Goal: Information Seeking & Learning: Learn about a topic

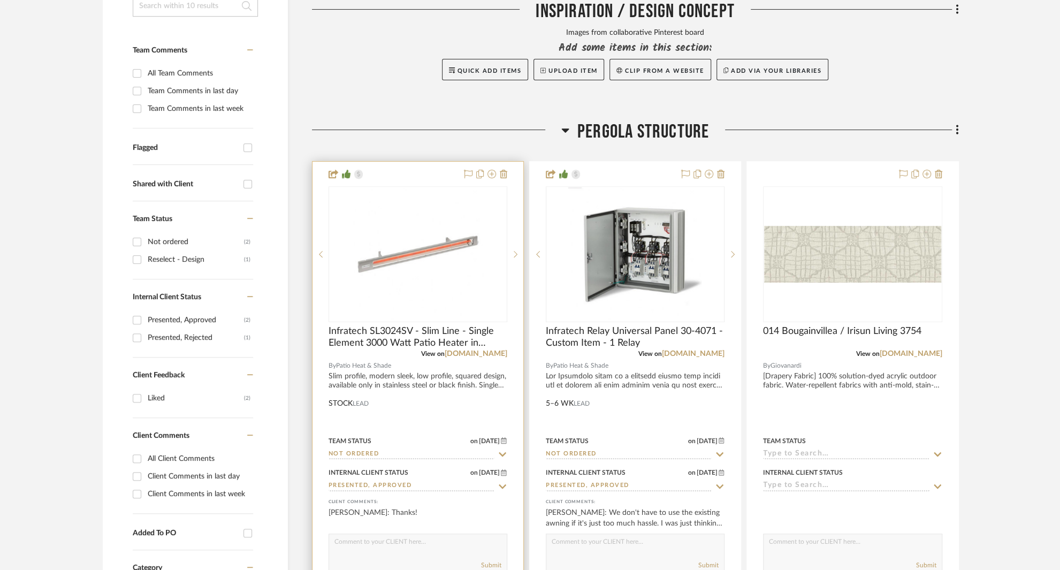
scroll to position [368, 0]
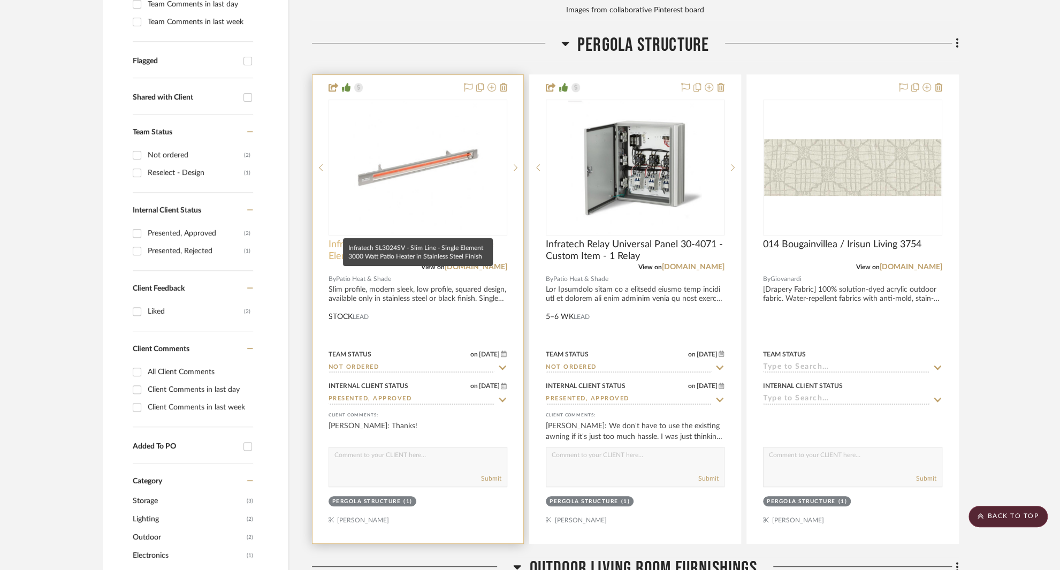
click at [376, 239] on span "Infratech SL3024SV - Slim Line - Single Element 3000 Watt Patio Heater in Stain…" at bounding box center [418, 251] width 179 height 24
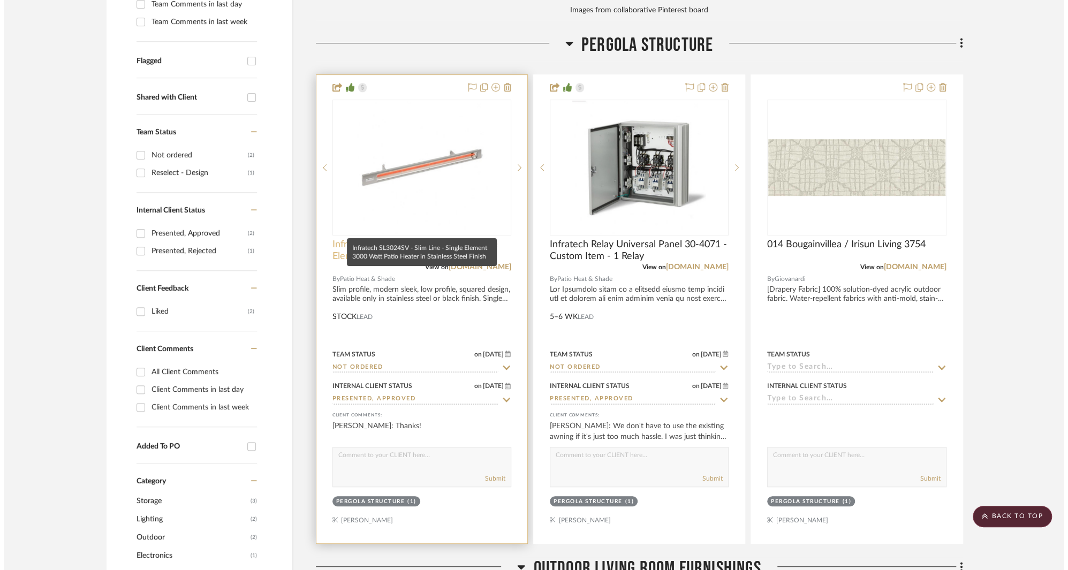
scroll to position [0, 0]
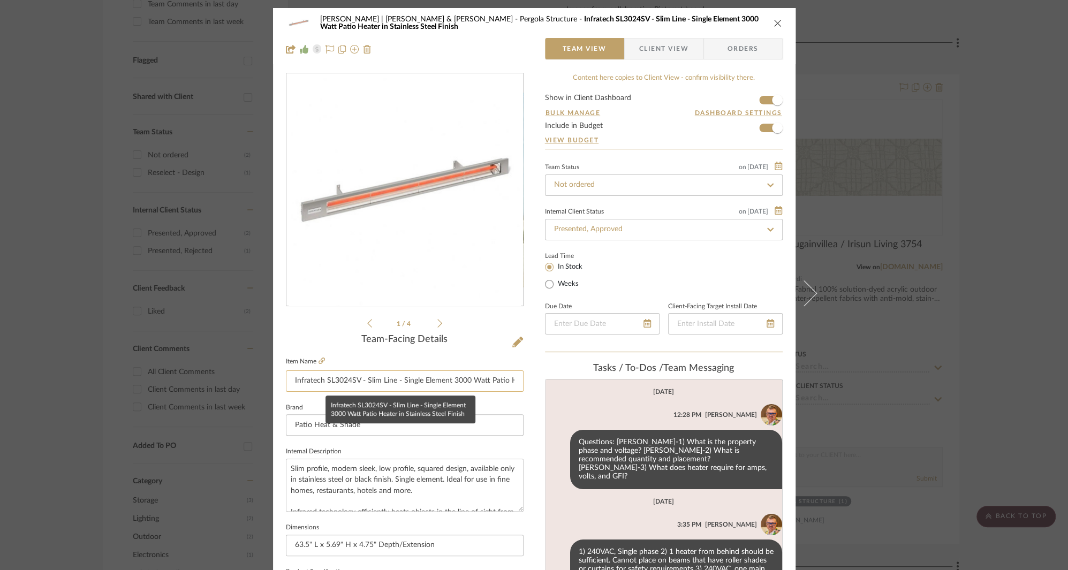
click at [352, 383] on input "Infratech SL3024SV - Slim Line - Single Element 3000 Watt Patio Heater in Stain…" at bounding box center [405, 380] width 238 height 21
click at [352, 382] on input "Infratech SL3024SV - Slim Line - Single Element 3000 Watt Patio Heater in Stain…" at bounding box center [405, 380] width 238 height 21
click at [334, 477] on textarea "Slim profile, modern sleek, low profile, squared design, available only in stai…" at bounding box center [405, 485] width 238 height 53
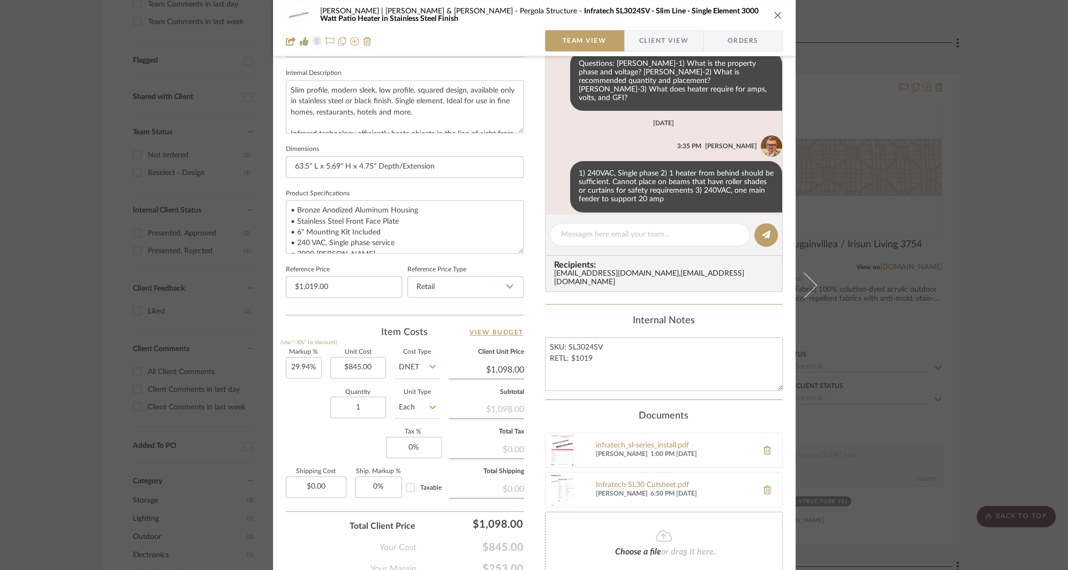
scroll to position [374, 0]
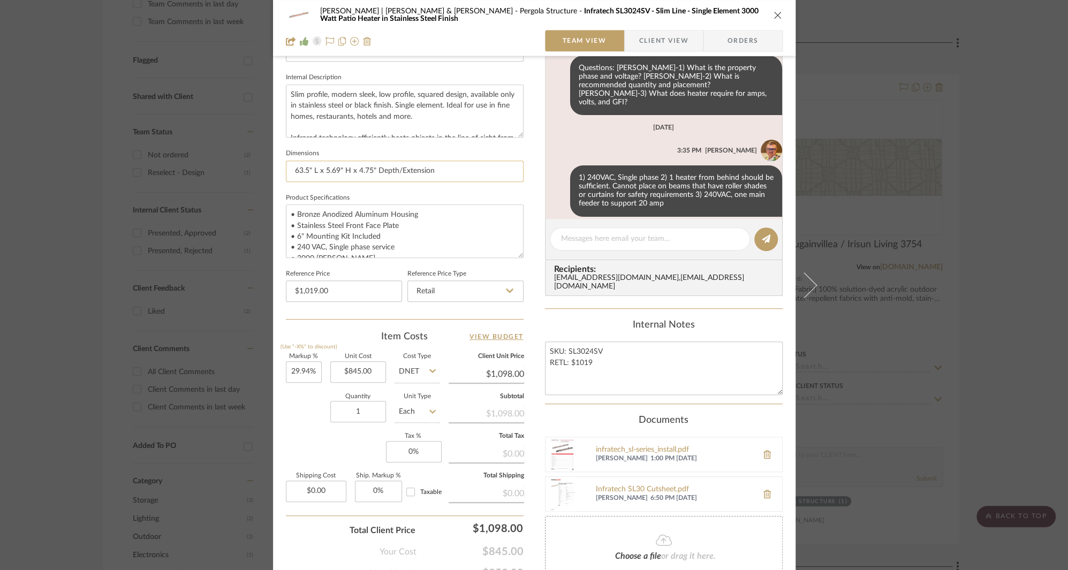
click at [295, 171] on input "63.5" L x 5.69" H x 4.75" Depth/Extension" at bounding box center [405, 171] width 238 height 21
click at [299, 212] on textarea "• Bronze Anodized Aluminum Housing • Stainless Steel Front Face Plate • 6" Moun…" at bounding box center [405, 230] width 238 height 53
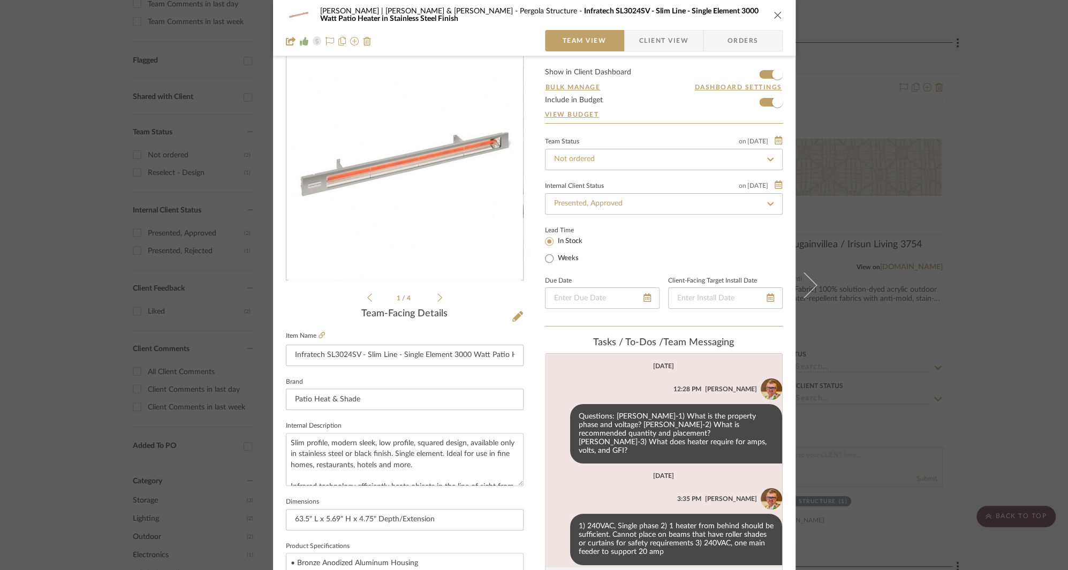
scroll to position [0, 0]
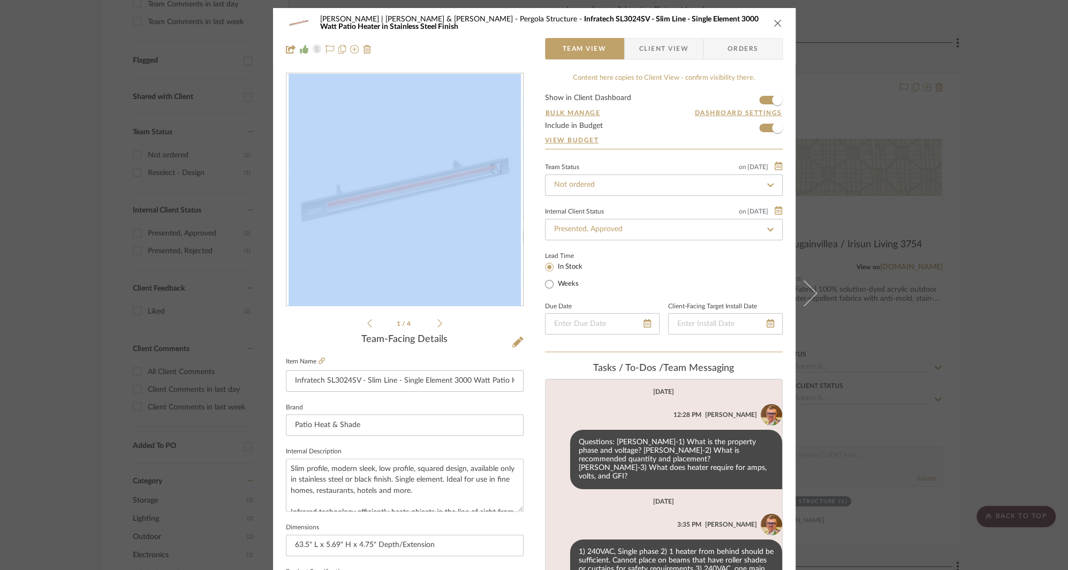
click at [773, 22] on icon "close" at bounding box center [777, 23] width 9 height 9
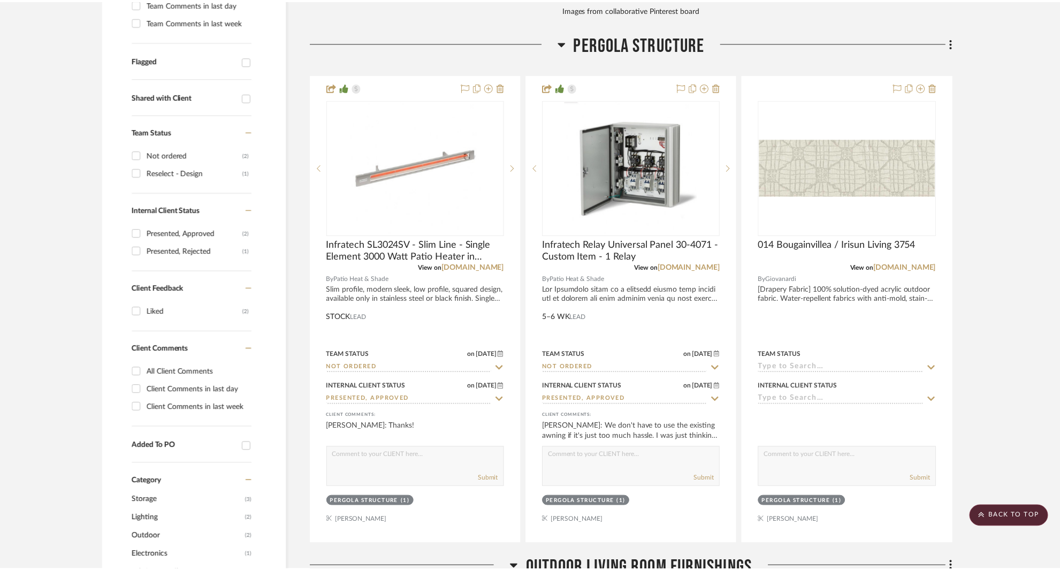
scroll to position [368, 0]
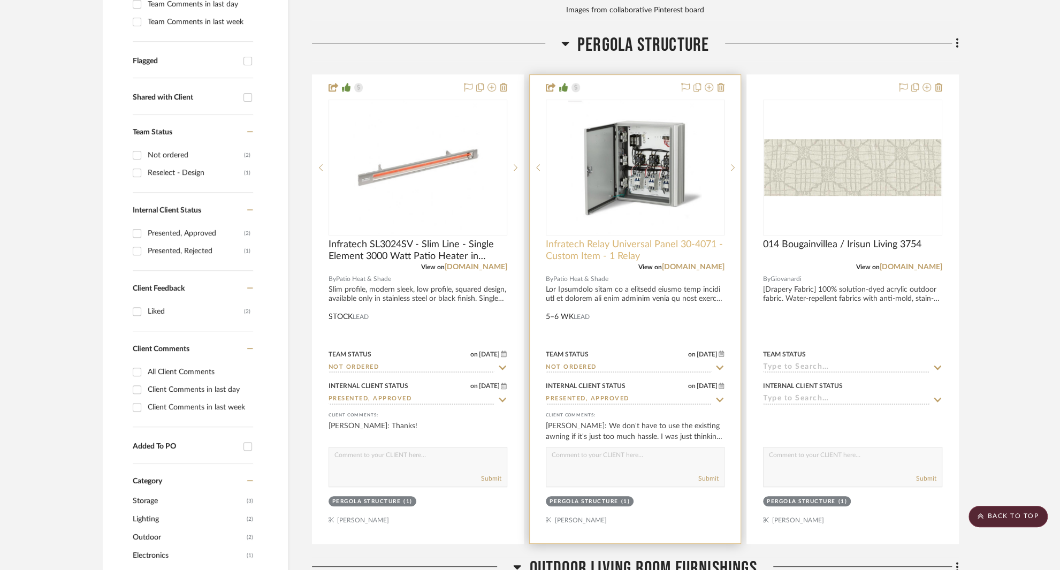
click at [621, 239] on span "Infratech Relay Universal Panel 30-4071 - Custom Item - 1 Relay" at bounding box center [635, 251] width 179 height 24
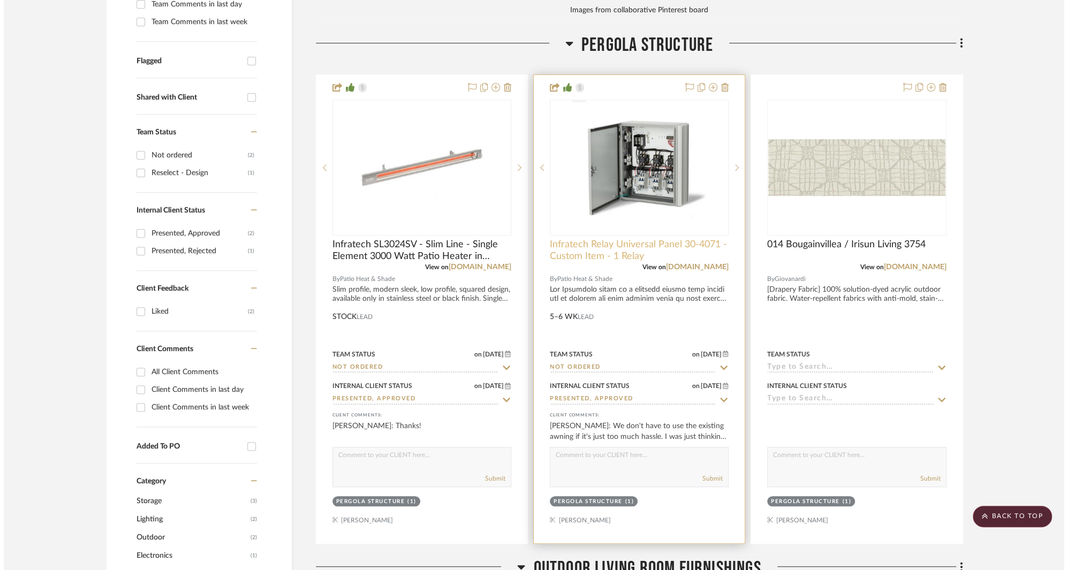
scroll to position [0, 0]
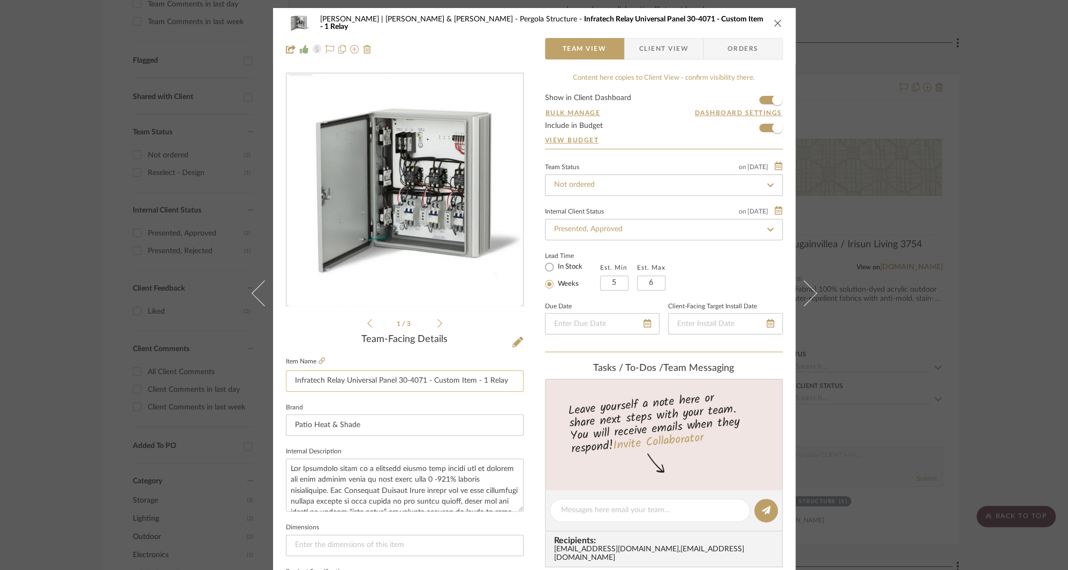
click at [363, 381] on input "Infratech Relay Universal Panel 30-4071 - Custom Item - 1 Relay" at bounding box center [405, 380] width 238 height 21
click at [399, 491] on textarea at bounding box center [405, 485] width 238 height 53
click at [398, 490] on textarea at bounding box center [405, 485] width 238 height 53
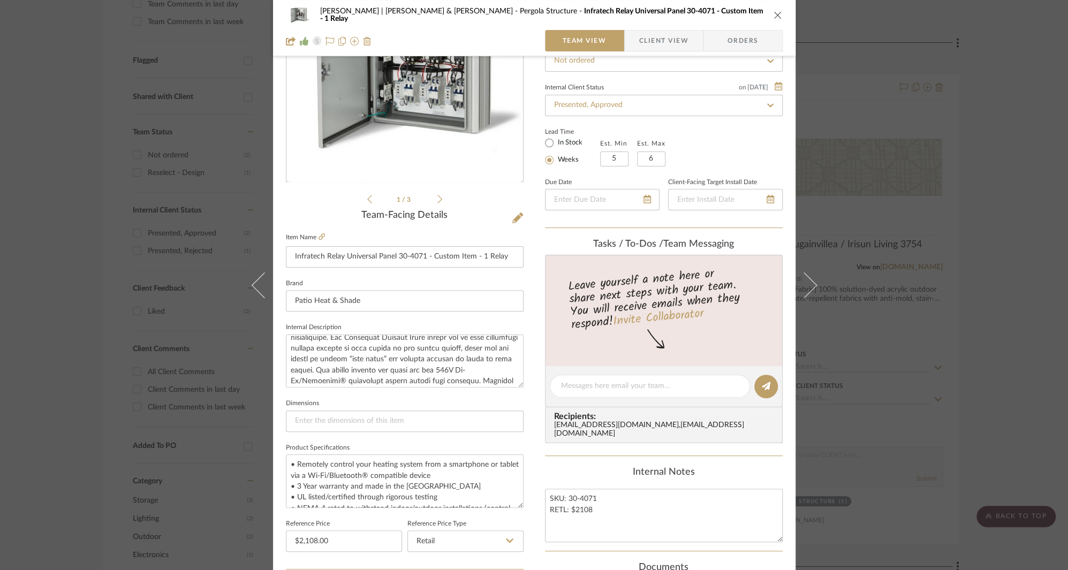
scroll to position [150, 0]
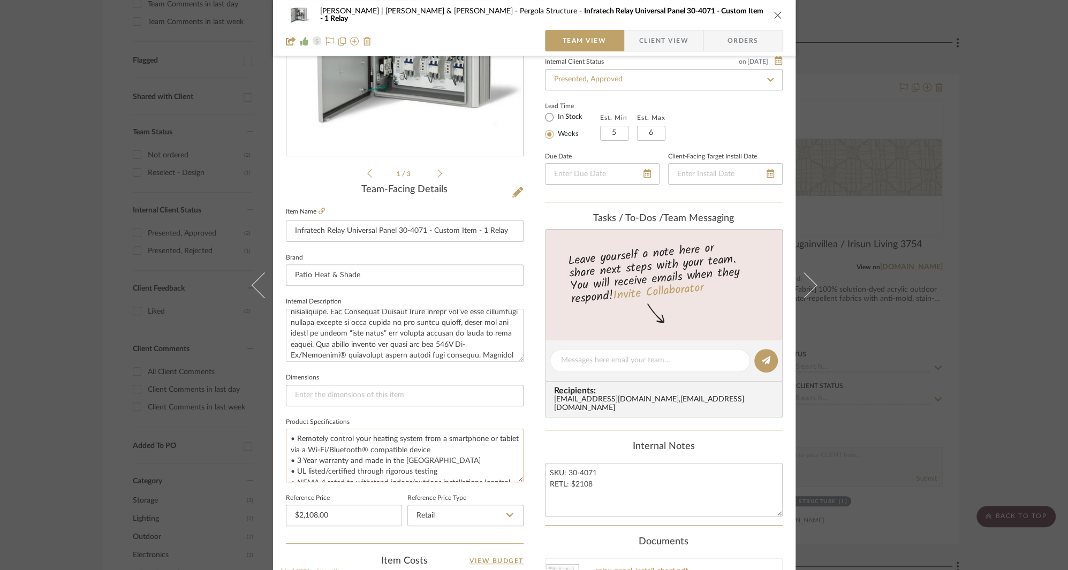
click at [302, 440] on textarea "• Remotely control your heating system from a smartphone or tablet via a Wi-Fi/…" at bounding box center [405, 455] width 238 height 53
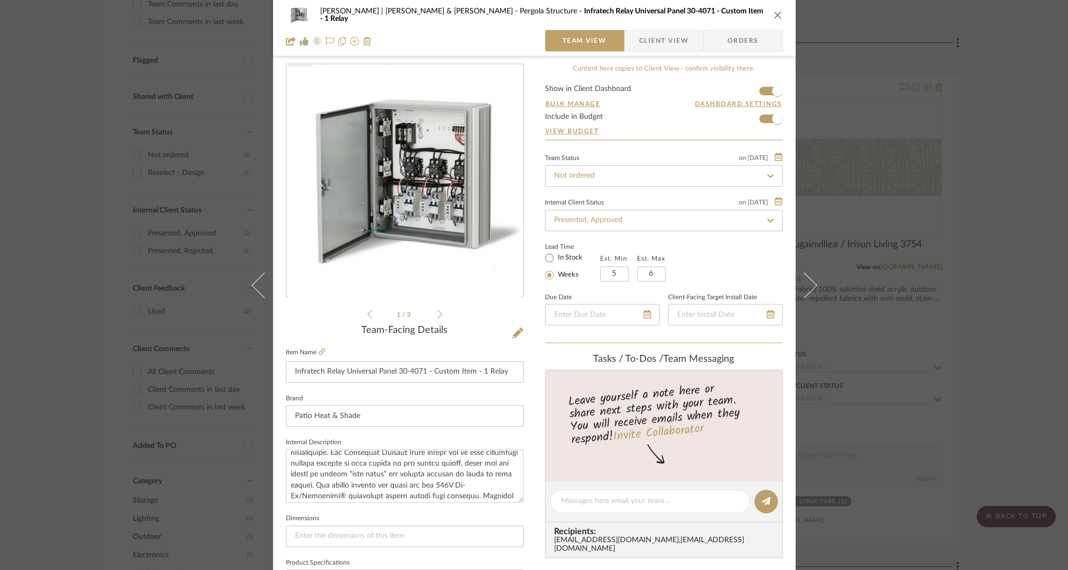
scroll to position [0, 0]
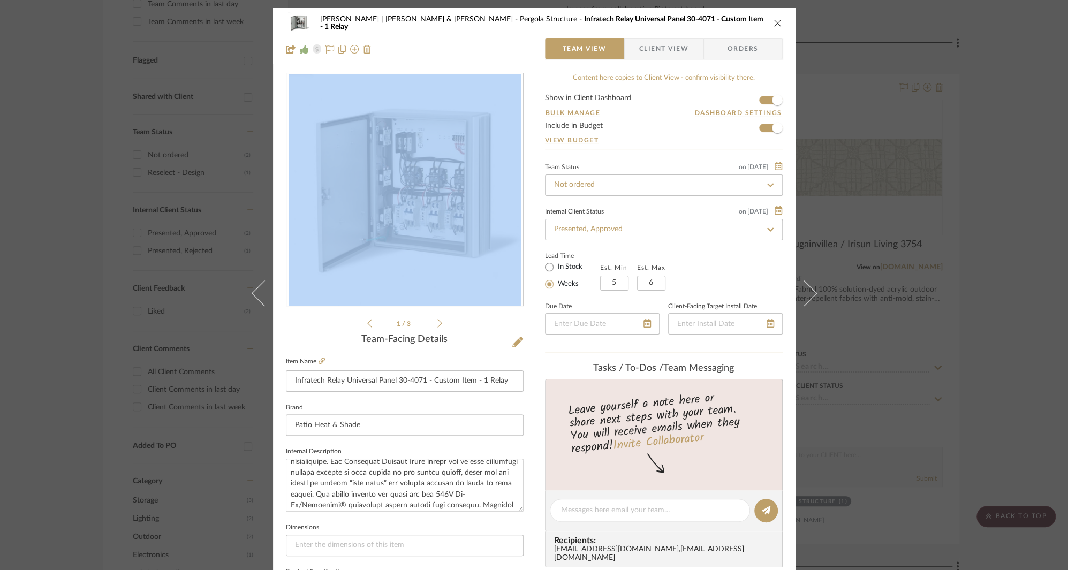
click at [437, 324] on icon at bounding box center [439, 323] width 5 height 10
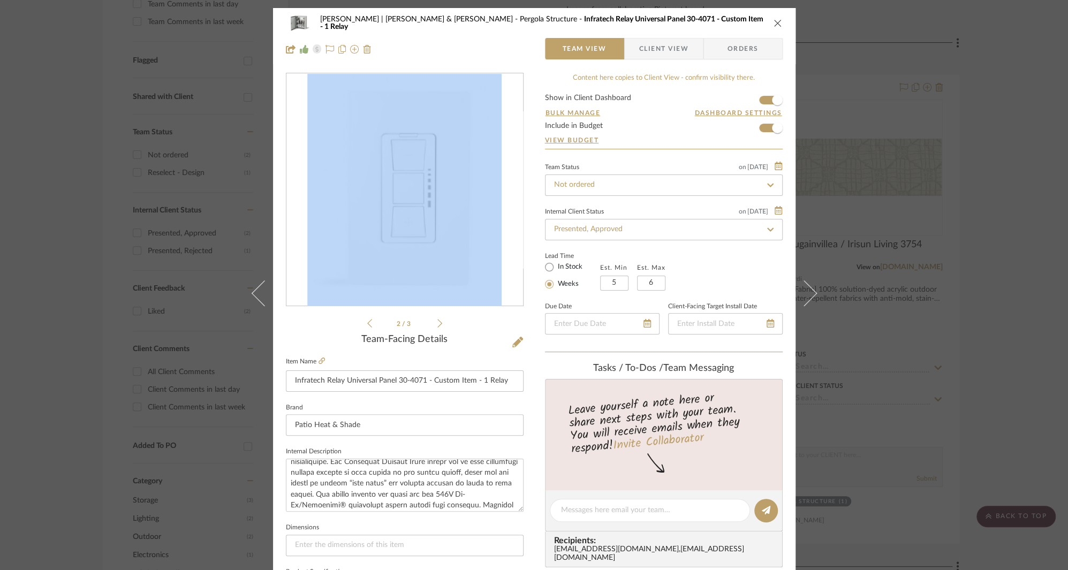
click at [773, 23] on icon "close" at bounding box center [777, 23] width 9 height 9
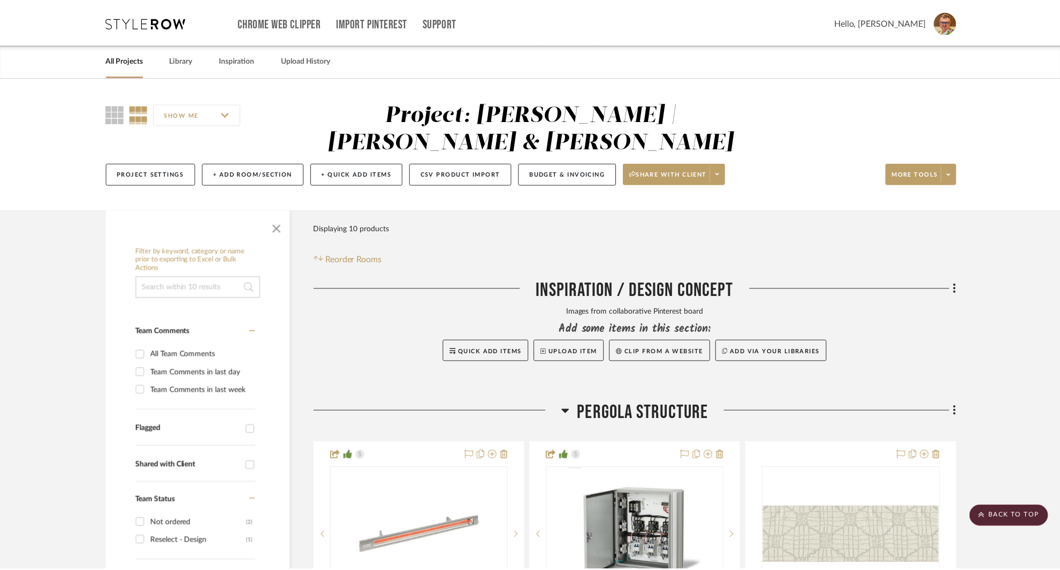
scroll to position [368, 0]
